Goal: Navigation & Orientation: Find specific page/section

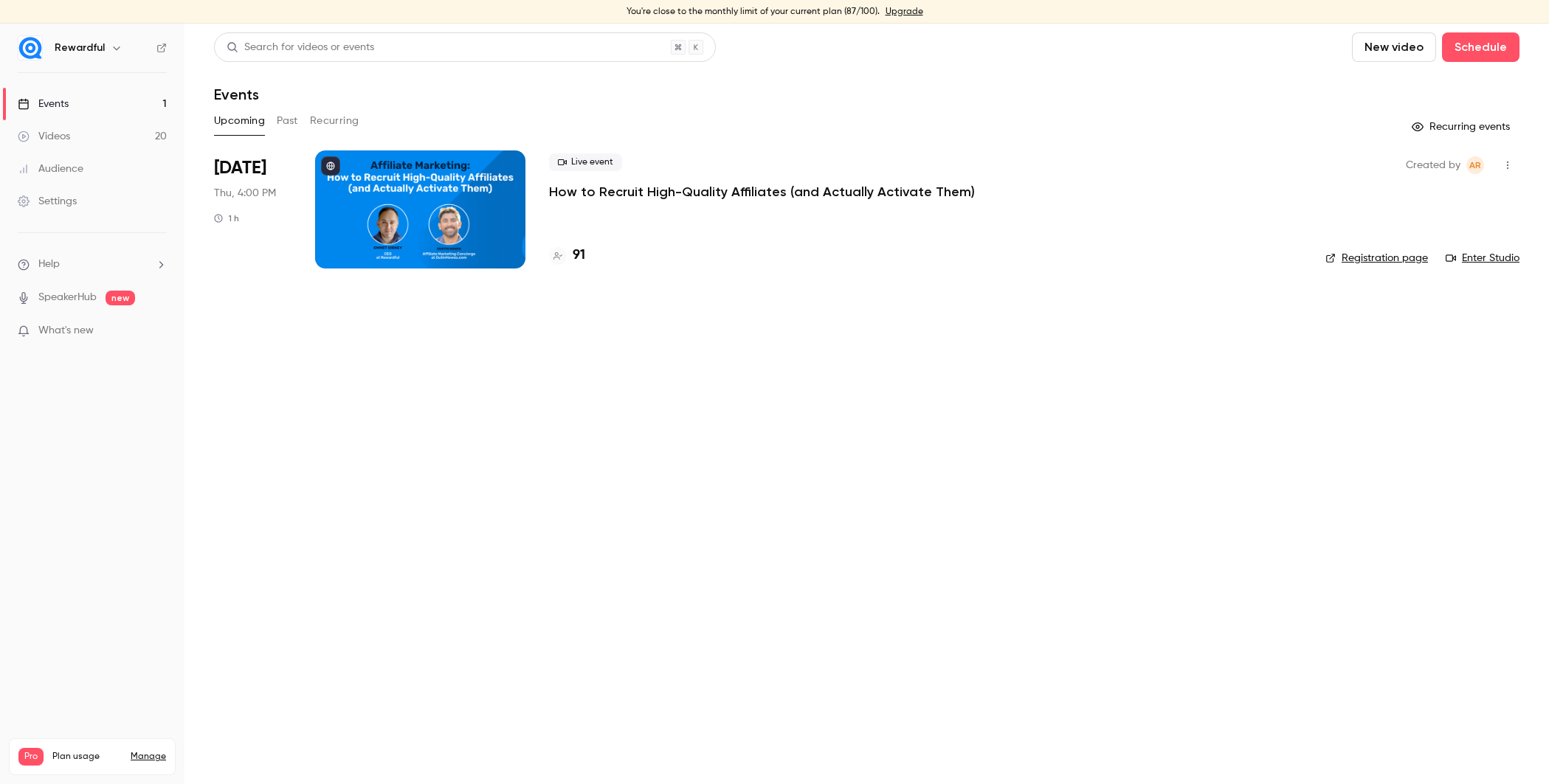
click at [94, 96] on link "Events 1" at bounding box center [92, 104] width 184 height 32
click at [290, 123] on button "Past" at bounding box center [287, 121] width 22 height 24
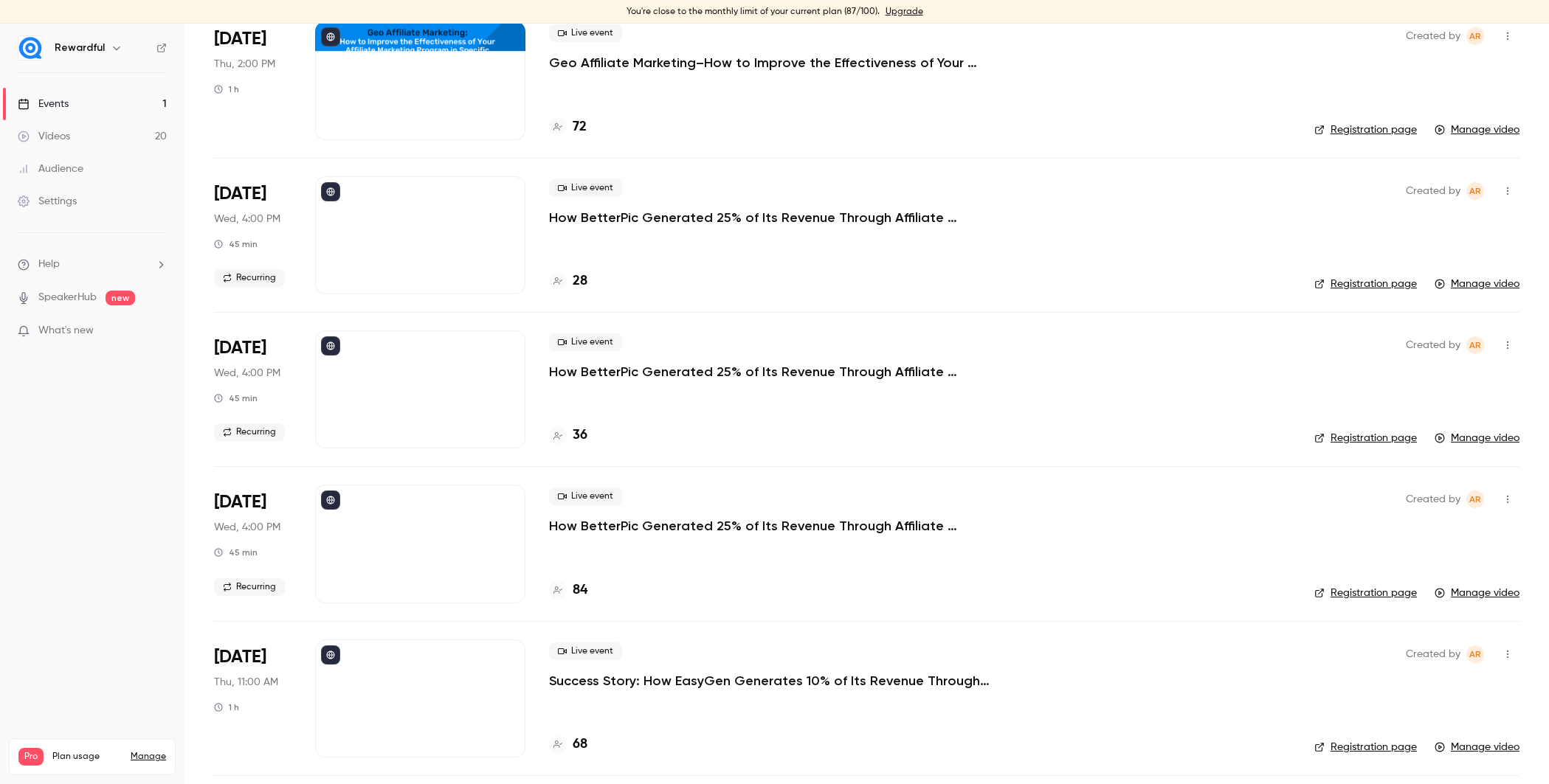
scroll to position [437, 0]
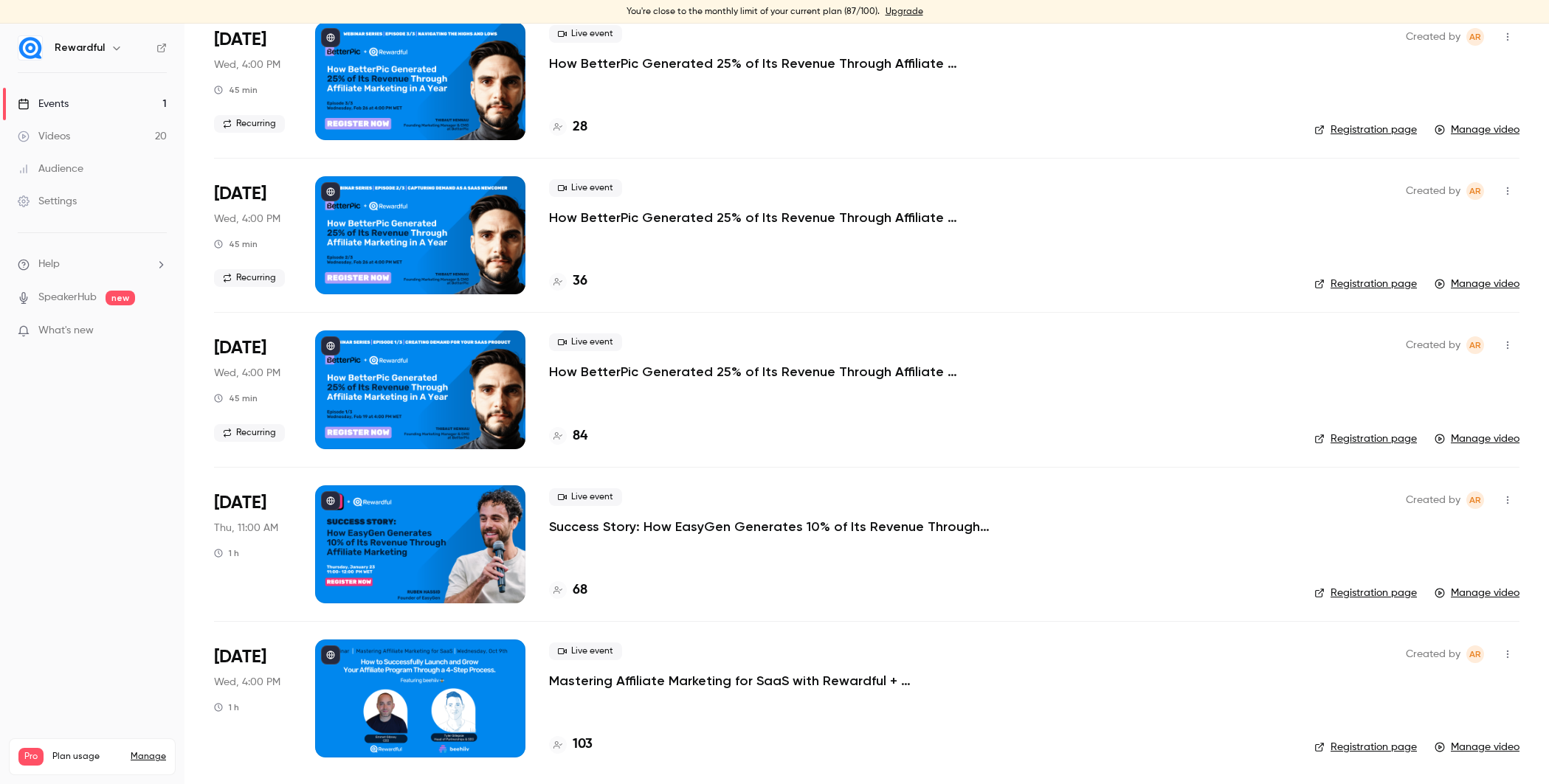
click at [108, 109] on link "Events 1" at bounding box center [92, 104] width 184 height 32
